Goal: Information Seeking & Learning: Check status

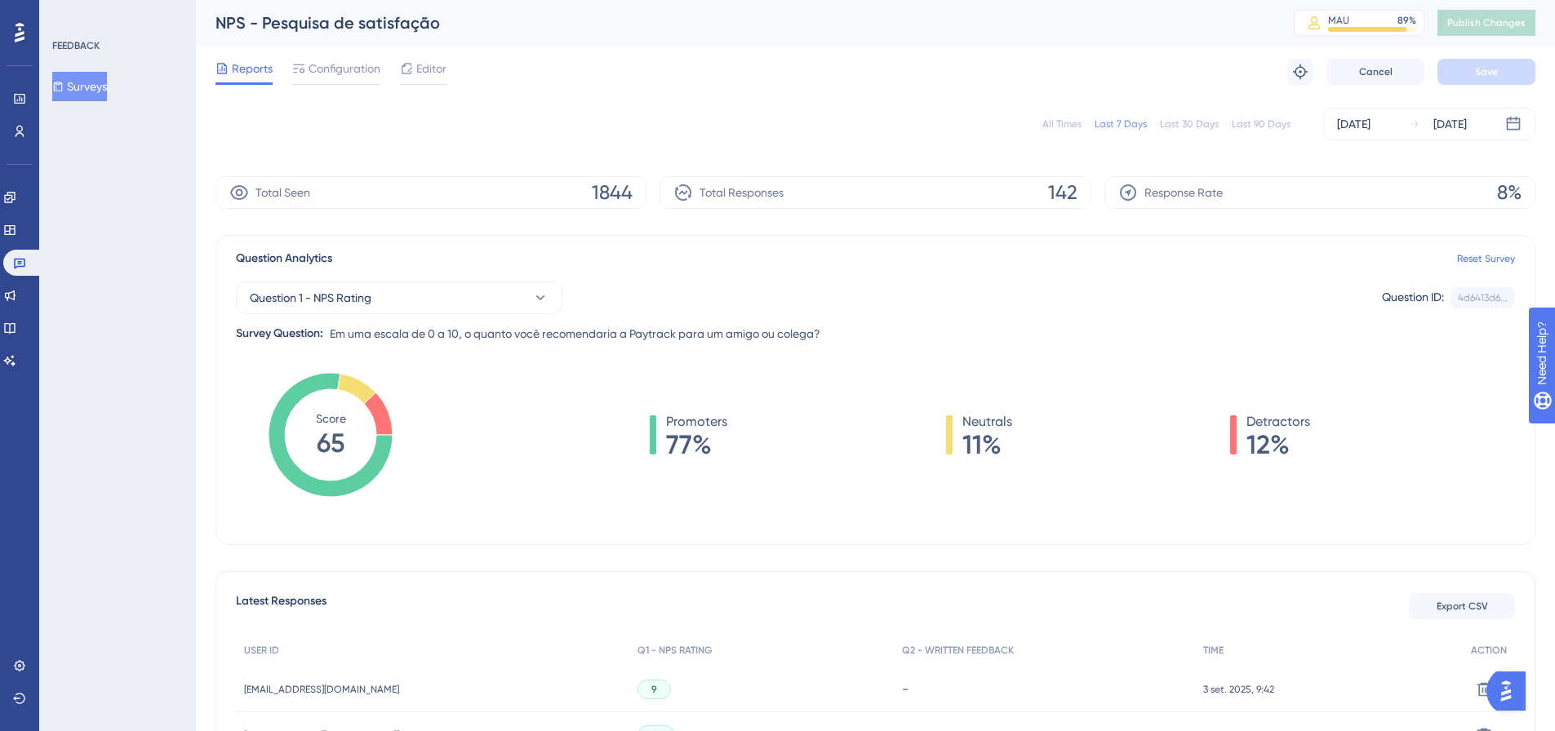
click at [1175, 126] on div "Last 30 Days" at bounding box center [1189, 124] width 59 height 13
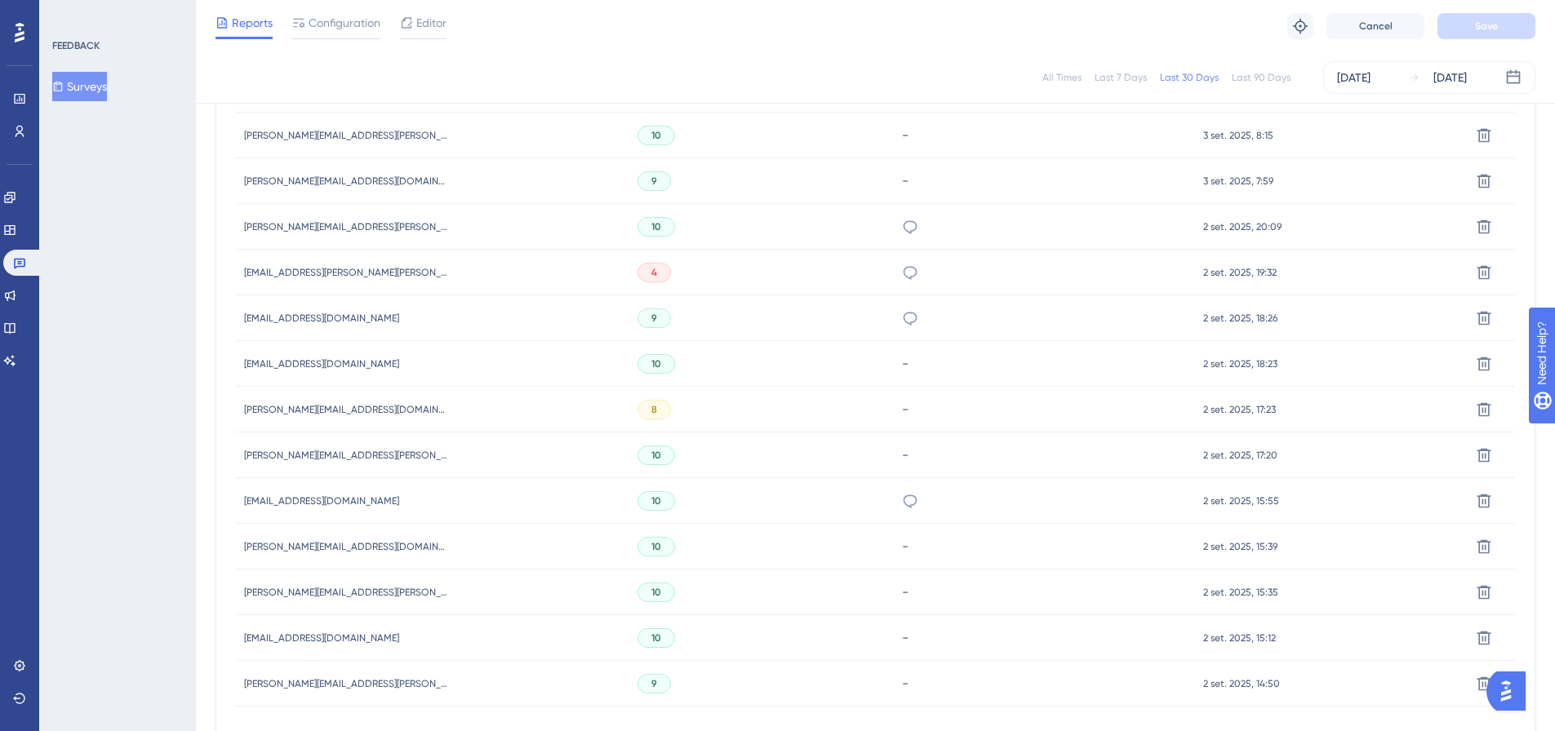
scroll to position [1001, 0]
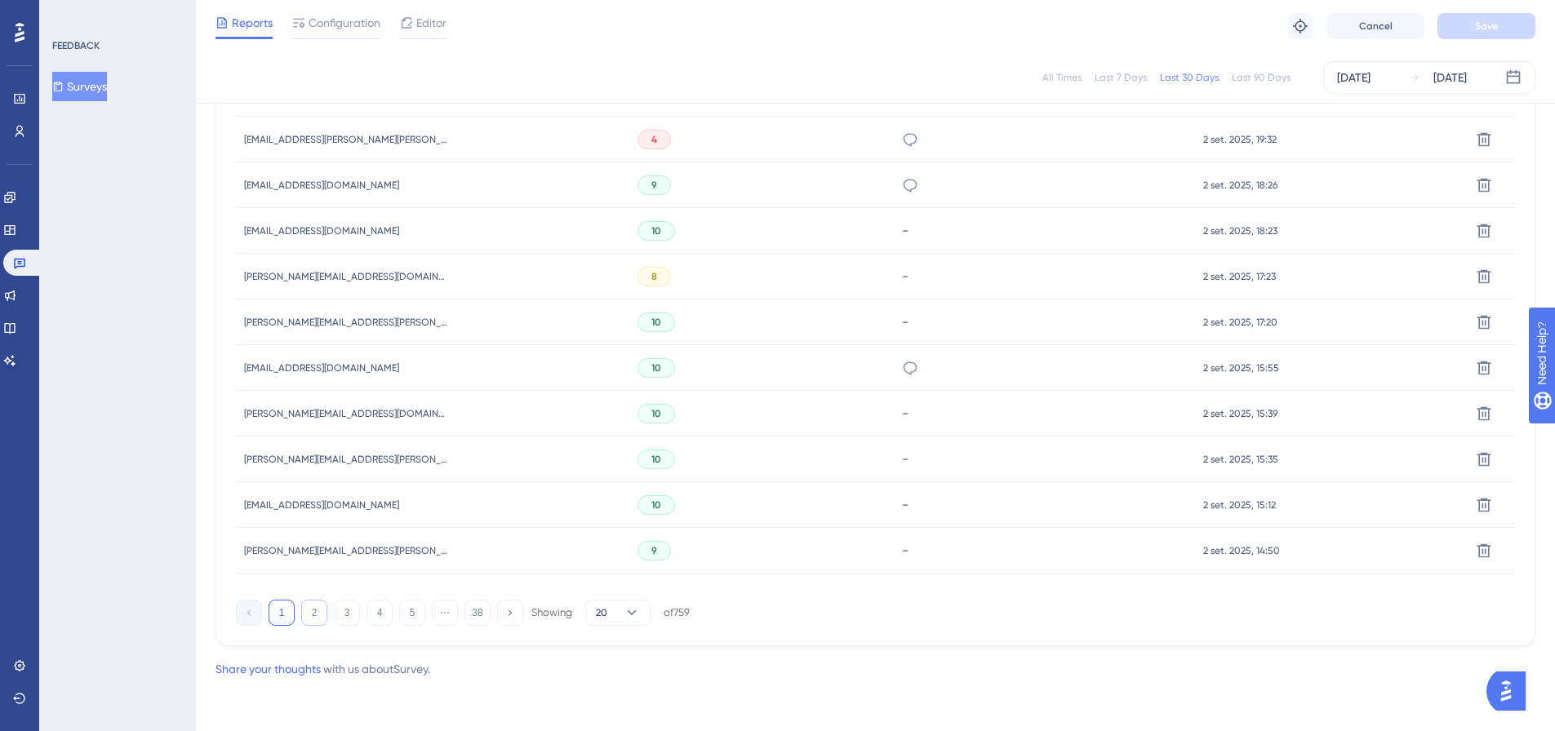
click at [309, 603] on button "2" at bounding box center [314, 613] width 26 height 26
click at [341, 613] on button "3" at bounding box center [347, 613] width 26 height 26
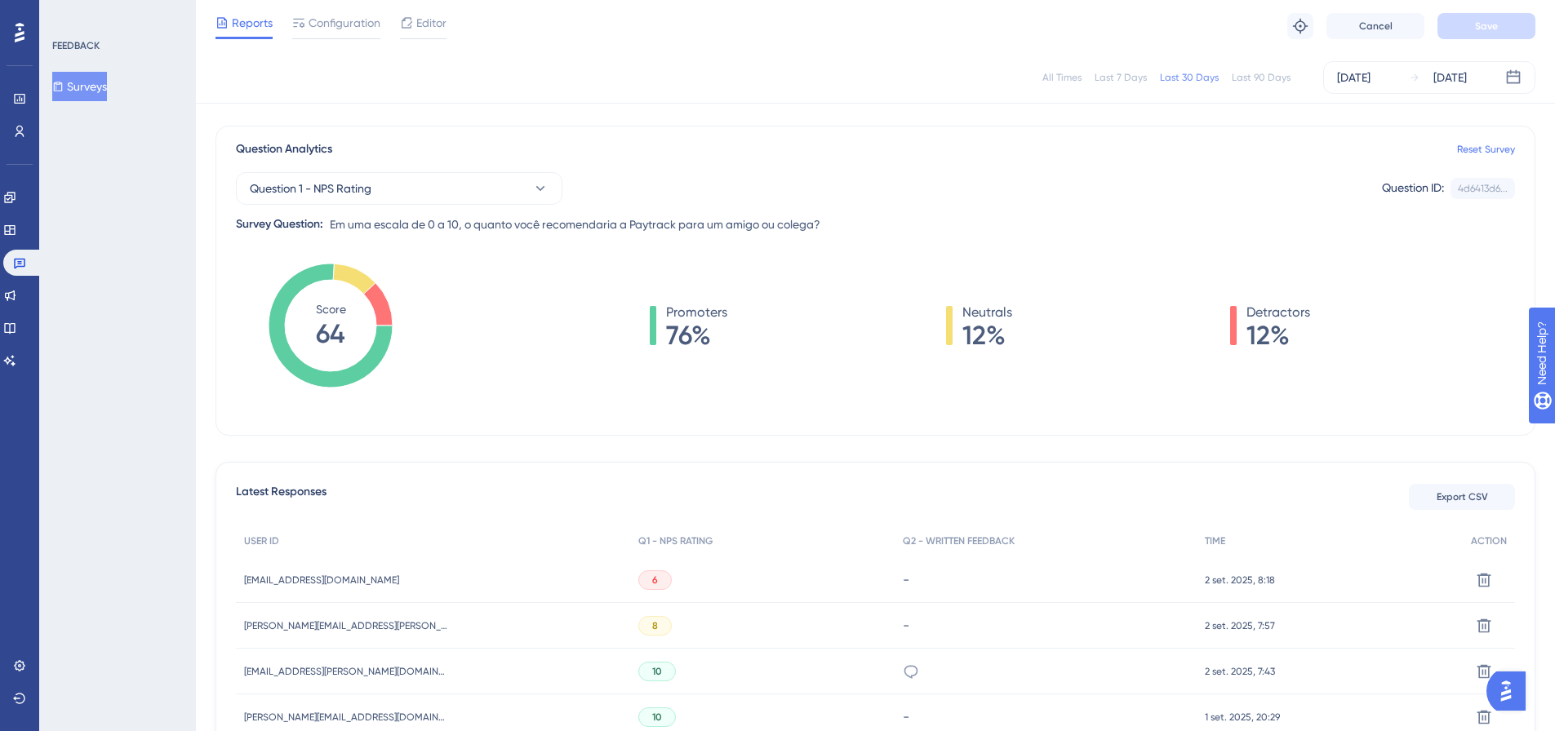
scroll to position [21, 0]
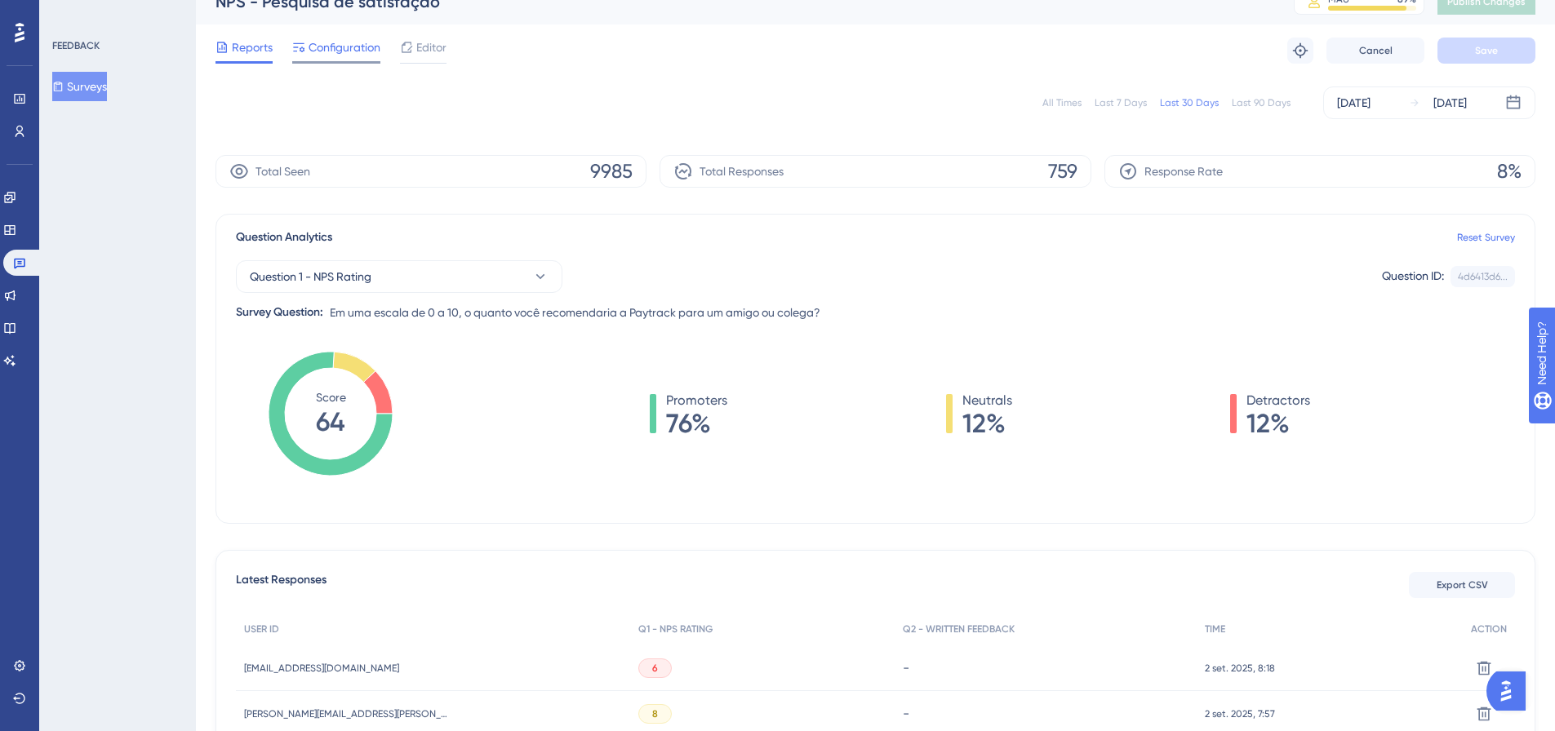
click at [339, 49] on span "Configuration" at bounding box center [345, 48] width 72 height 20
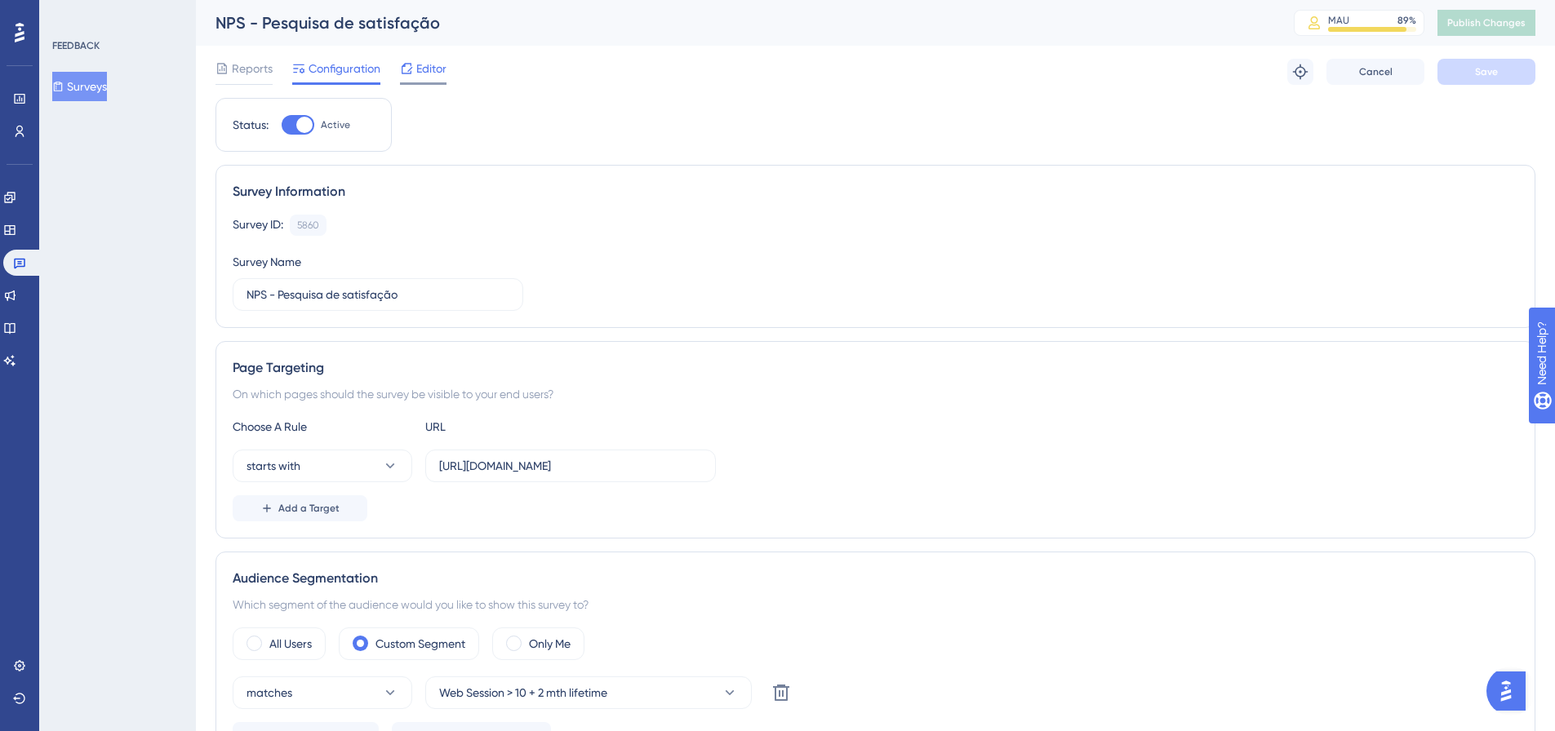
click at [426, 68] on span "Editor" at bounding box center [431, 69] width 30 height 20
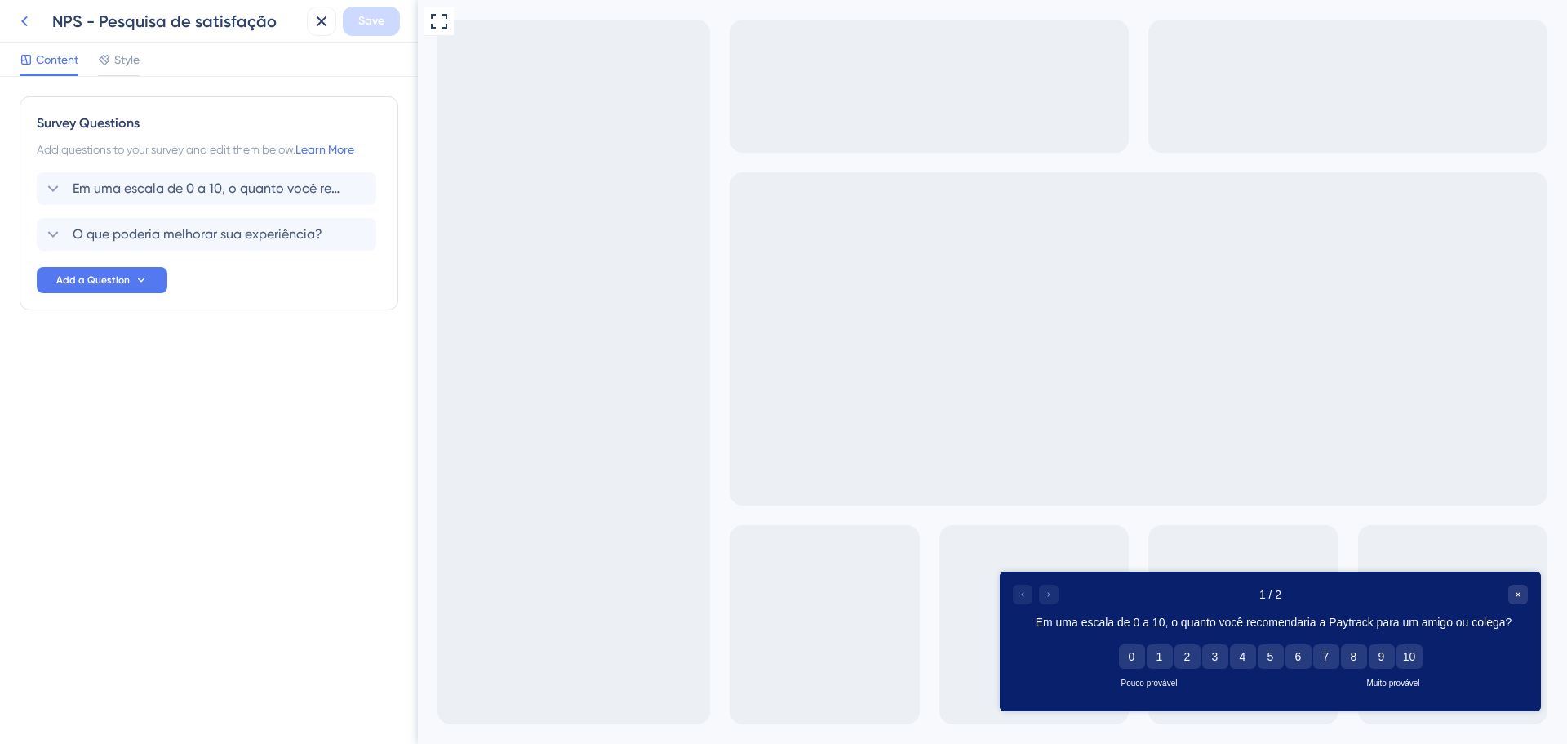
click at [24, 28] on icon at bounding box center [25, 21] width 20 height 20
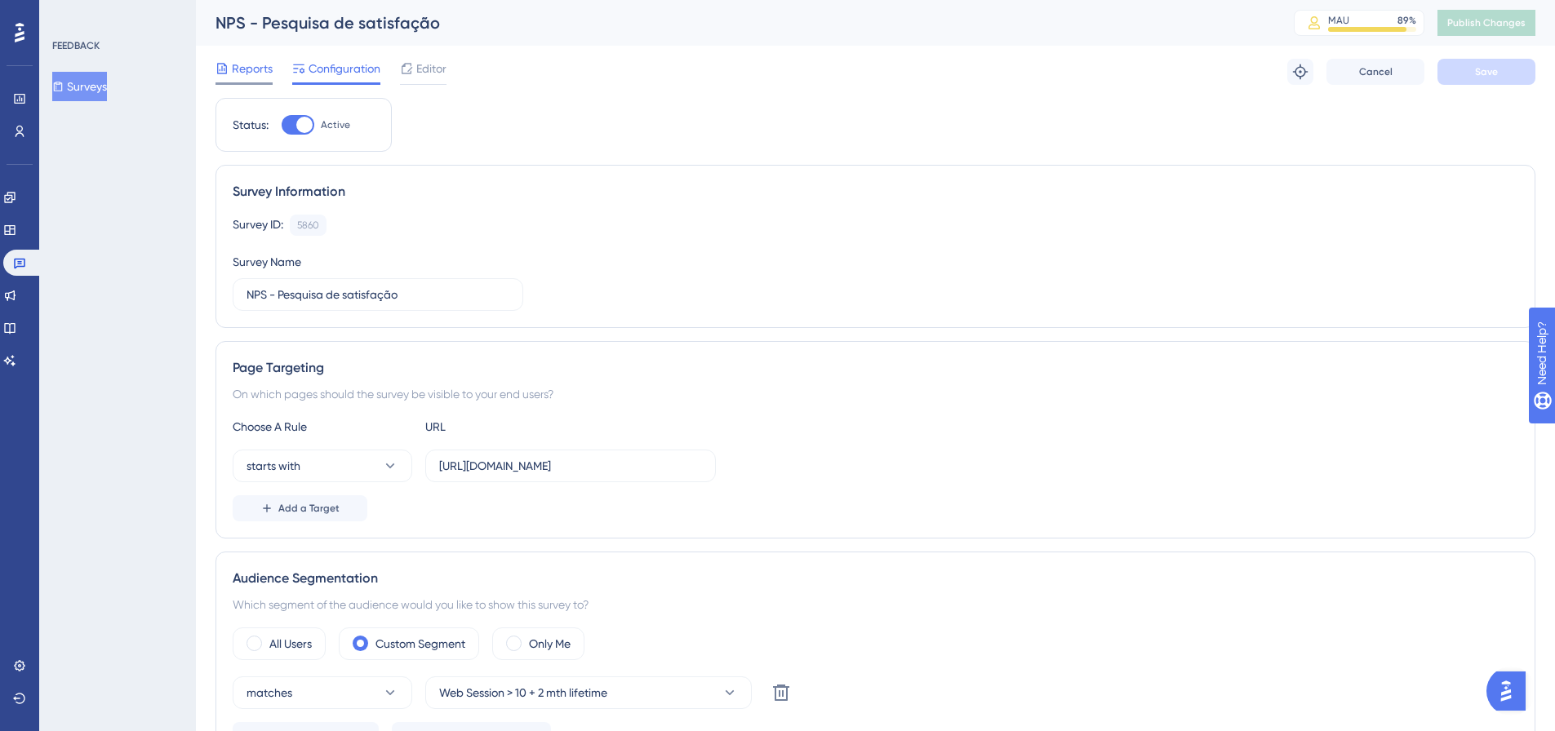
click at [259, 69] on span "Reports" at bounding box center [252, 69] width 41 height 20
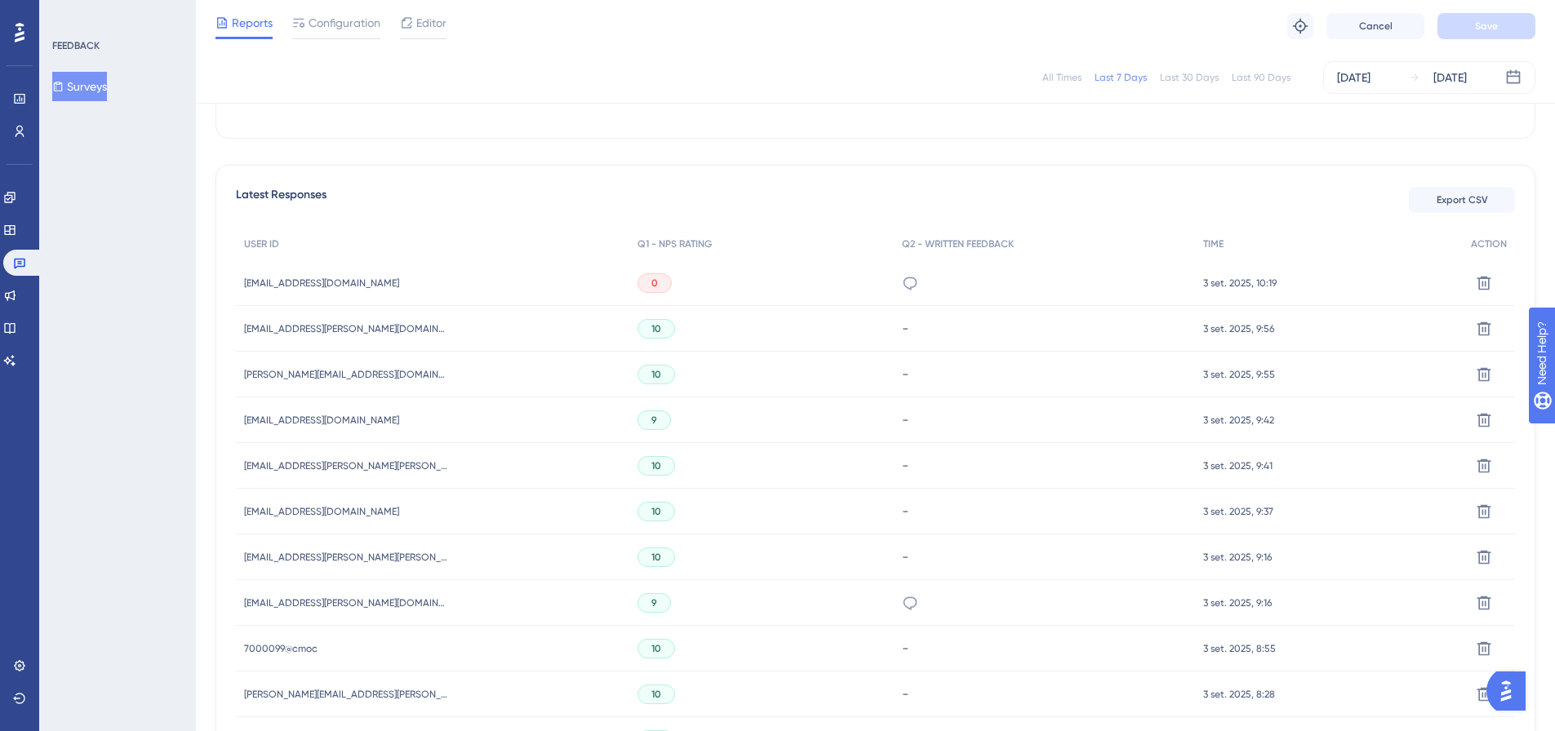
scroll to position [490, 0]
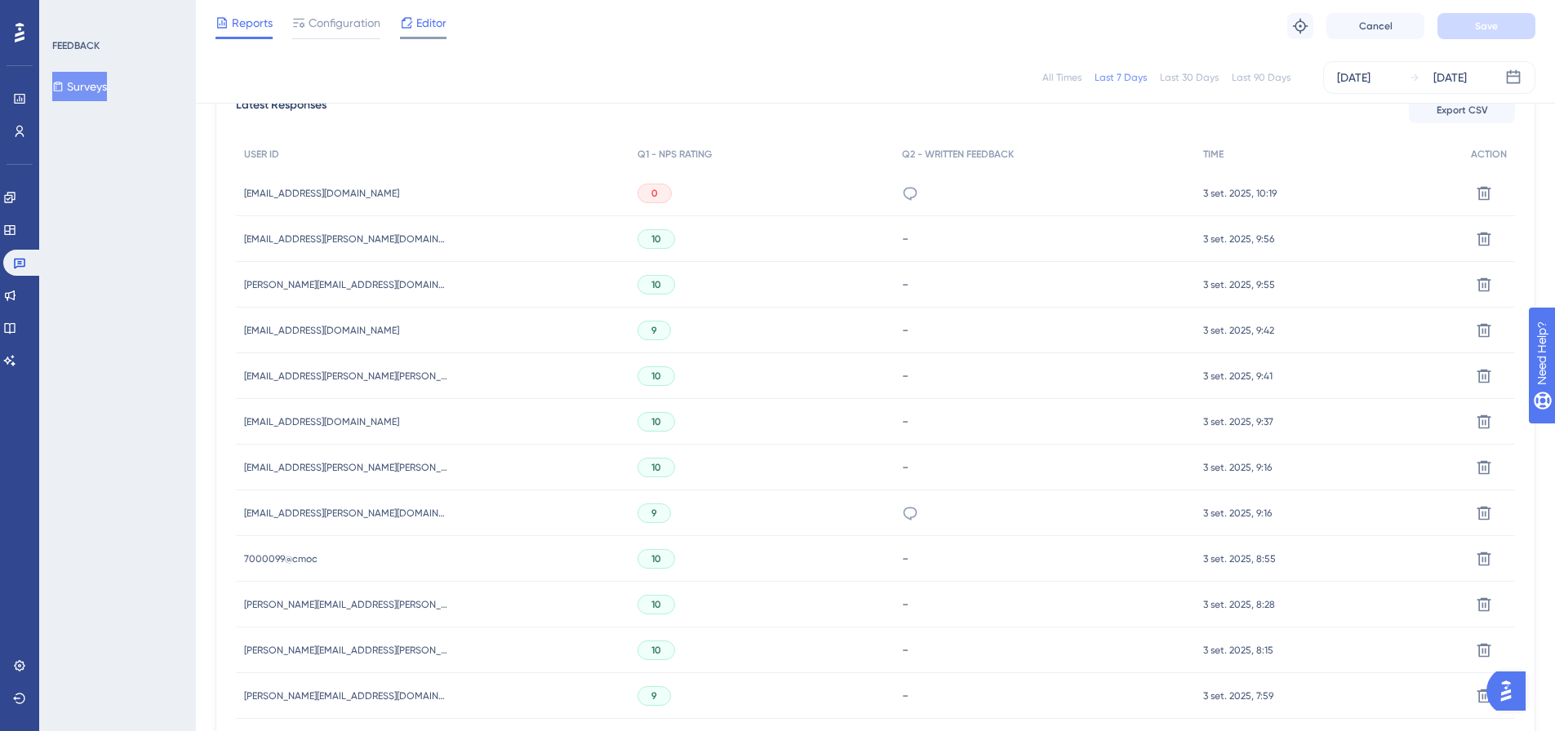
click at [410, 28] on icon at bounding box center [407, 22] width 11 height 11
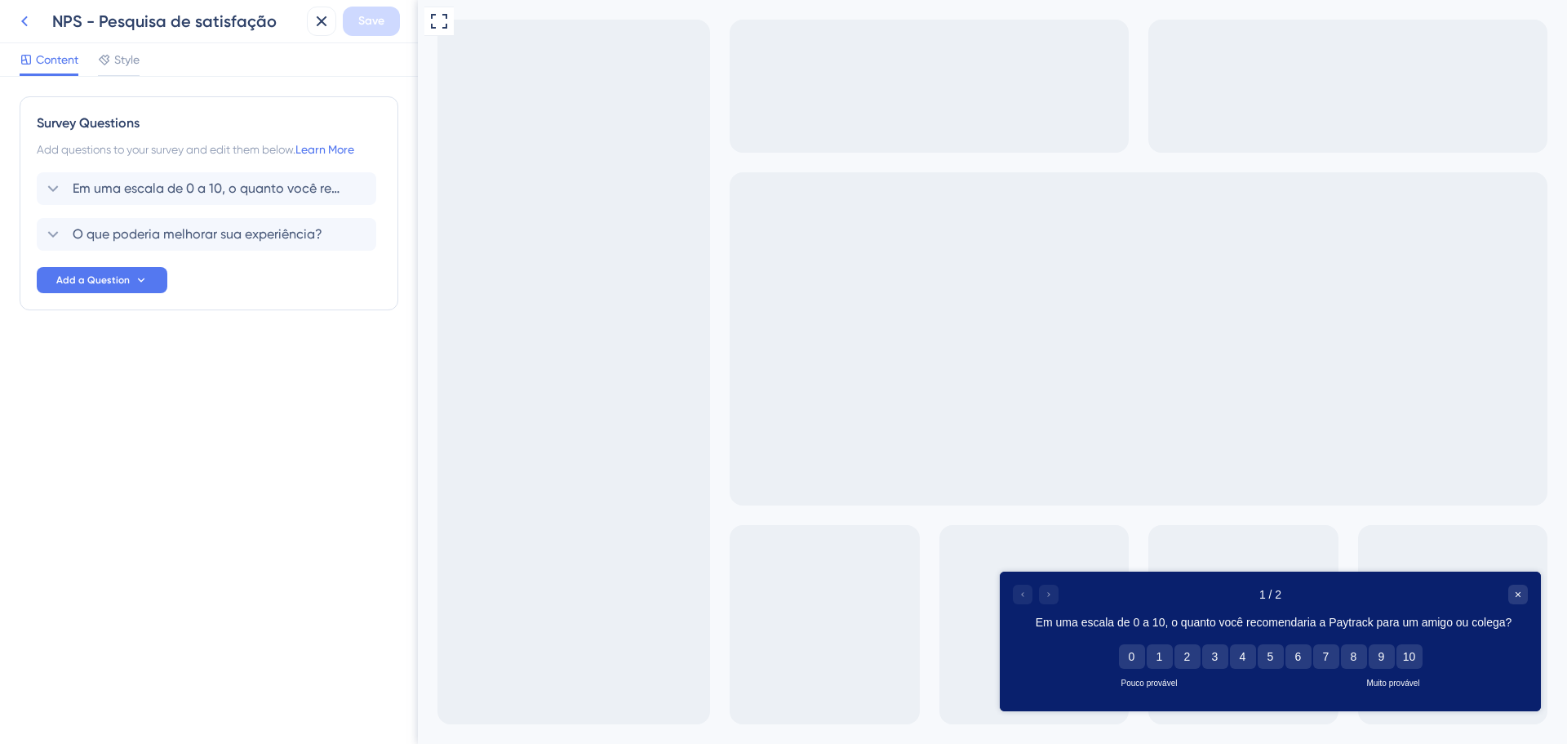
click at [22, 22] on icon at bounding box center [25, 21] width 20 height 20
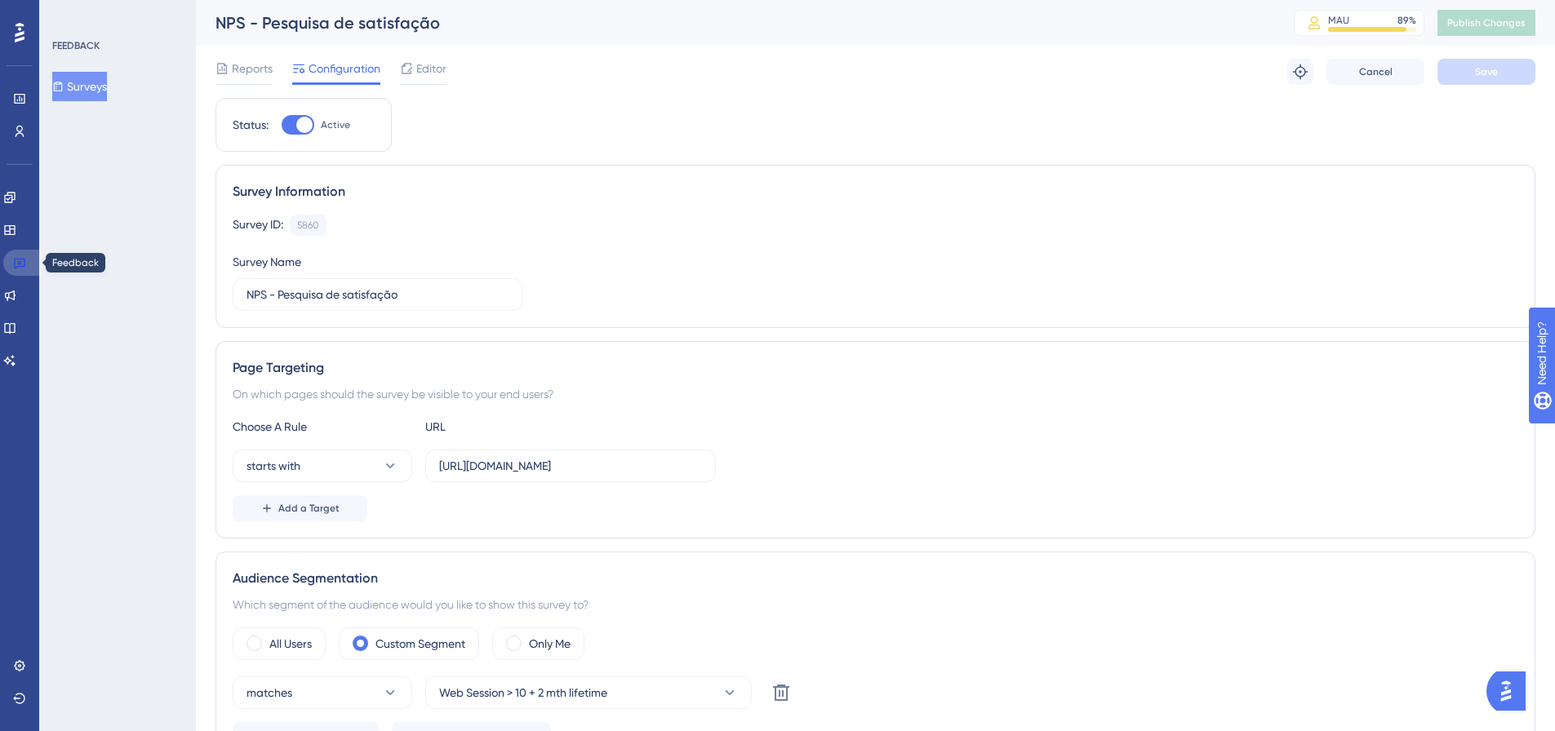
click at [20, 263] on icon at bounding box center [19, 262] width 13 height 13
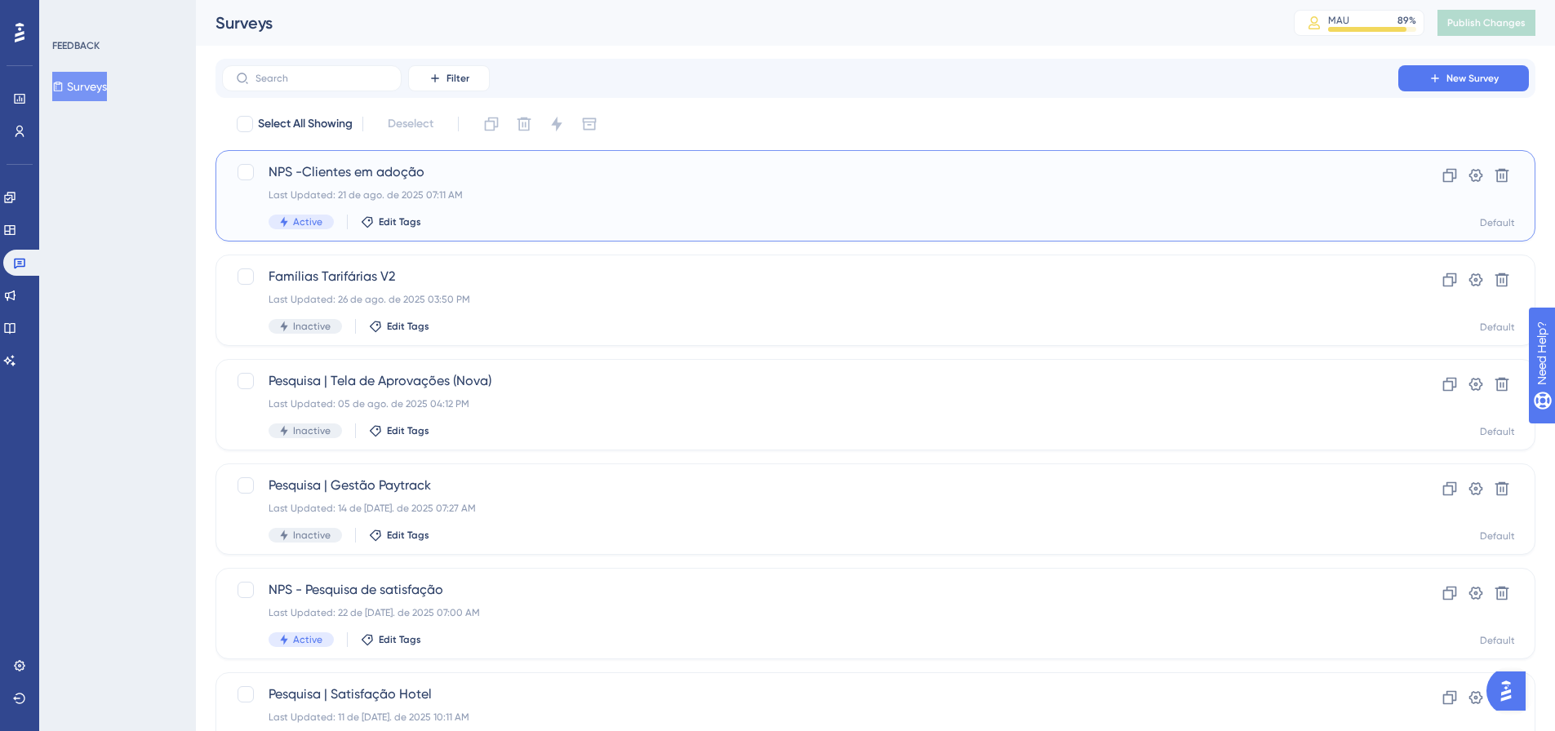
click at [563, 206] on div "NPS -Clientes em adoção Last Updated: 21 de ago. de 2025 07:11 AM Active Edit T…" at bounding box center [810, 195] width 1083 height 67
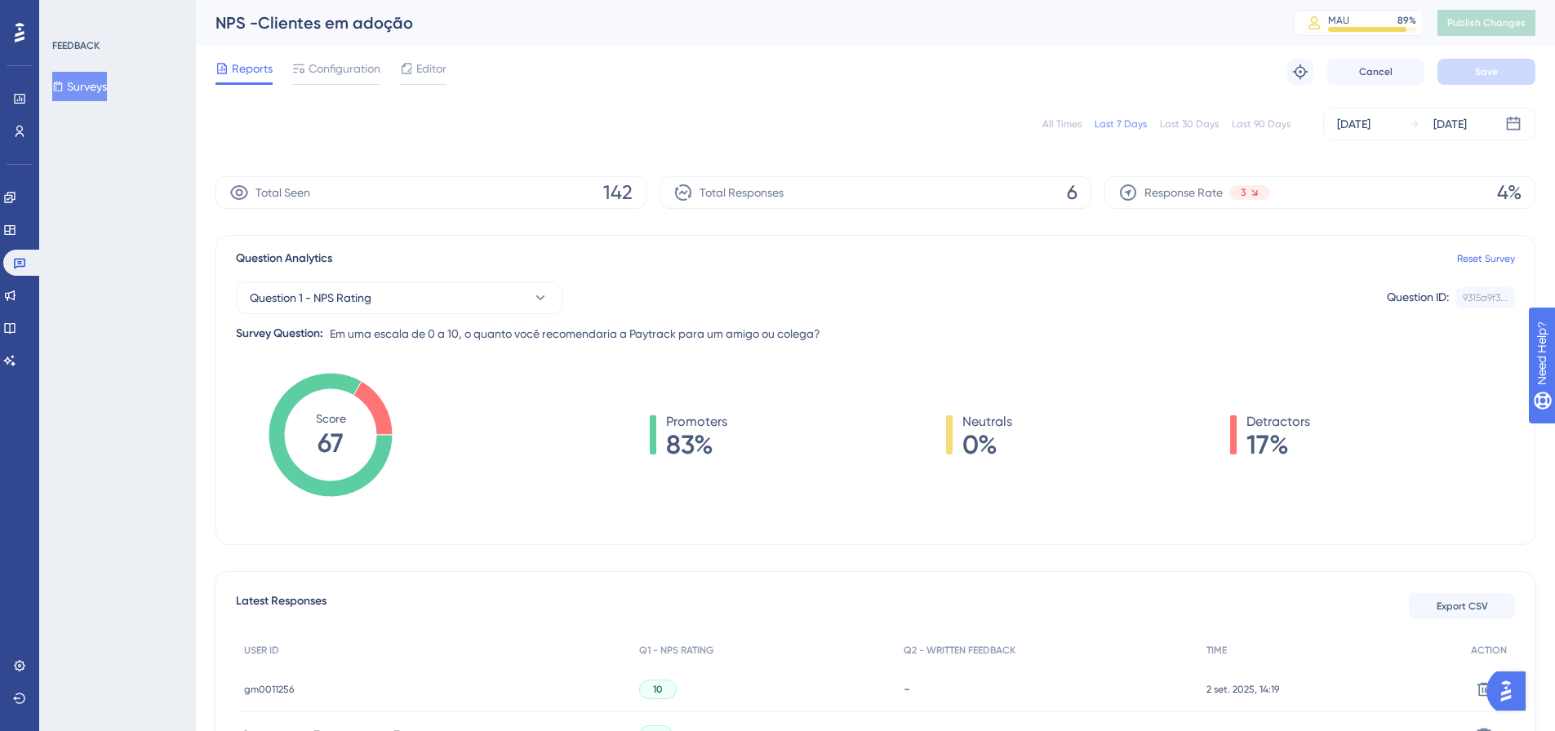
click at [1059, 124] on div "All Times" at bounding box center [1061, 124] width 39 height 13
drag, startPoint x: 602, startPoint y: 187, endPoint x: 1204, endPoint y: 196, distance: 602.5
click at [636, 180] on div "Total Seen 284" at bounding box center [430, 192] width 431 height 33
drag, startPoint x: 1499, startPoint y: 198, endPoint x: 1521, endPoint y: 190, distance: 23.5
click at [1521, 190] on span "7%" at bounding box center [1510, 193] width 24 height 26
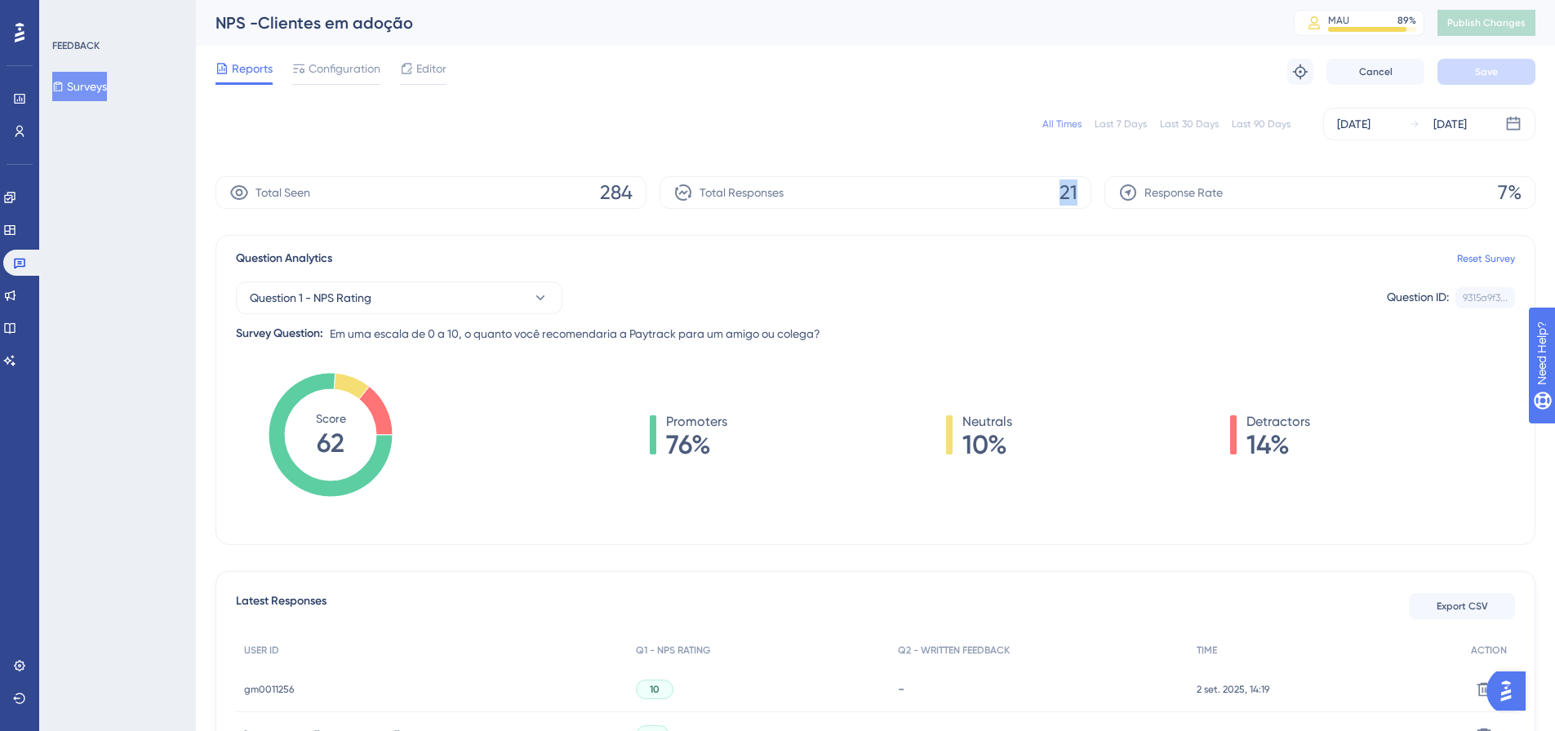
drag, startPoint x: 1060, startPoint y: 186, endPoint x: 1079, endPoint y: 185, distance: 18.8
click at [1079, 185] on div "Total Responses 21" at bounding box center [875, 192] width 431 height 33
click at [16, 260] on icon at bounding box center [19, 264] width 11 height 11
